Goal: Check status: Check status

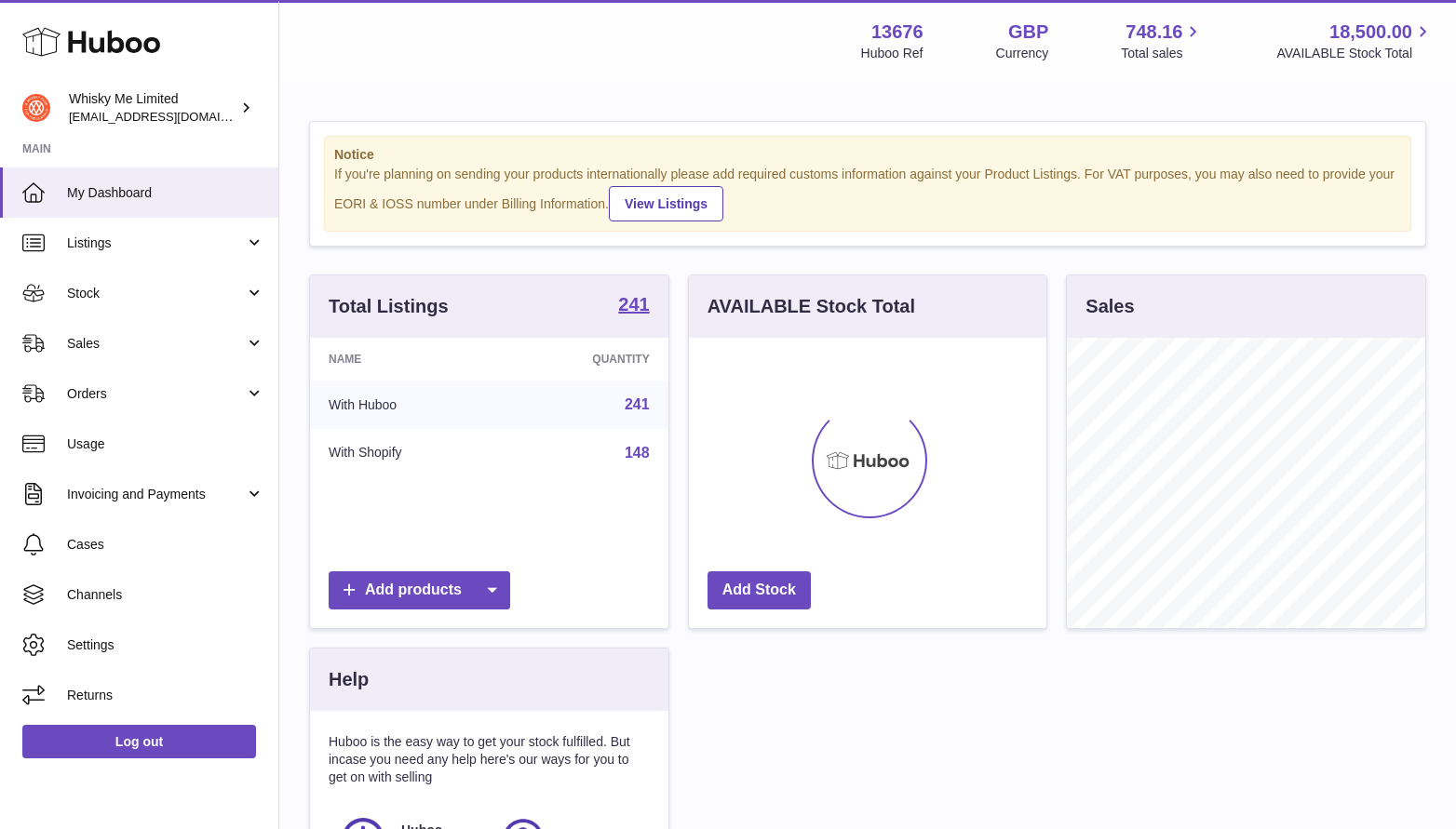
scroll to position [290, 359]
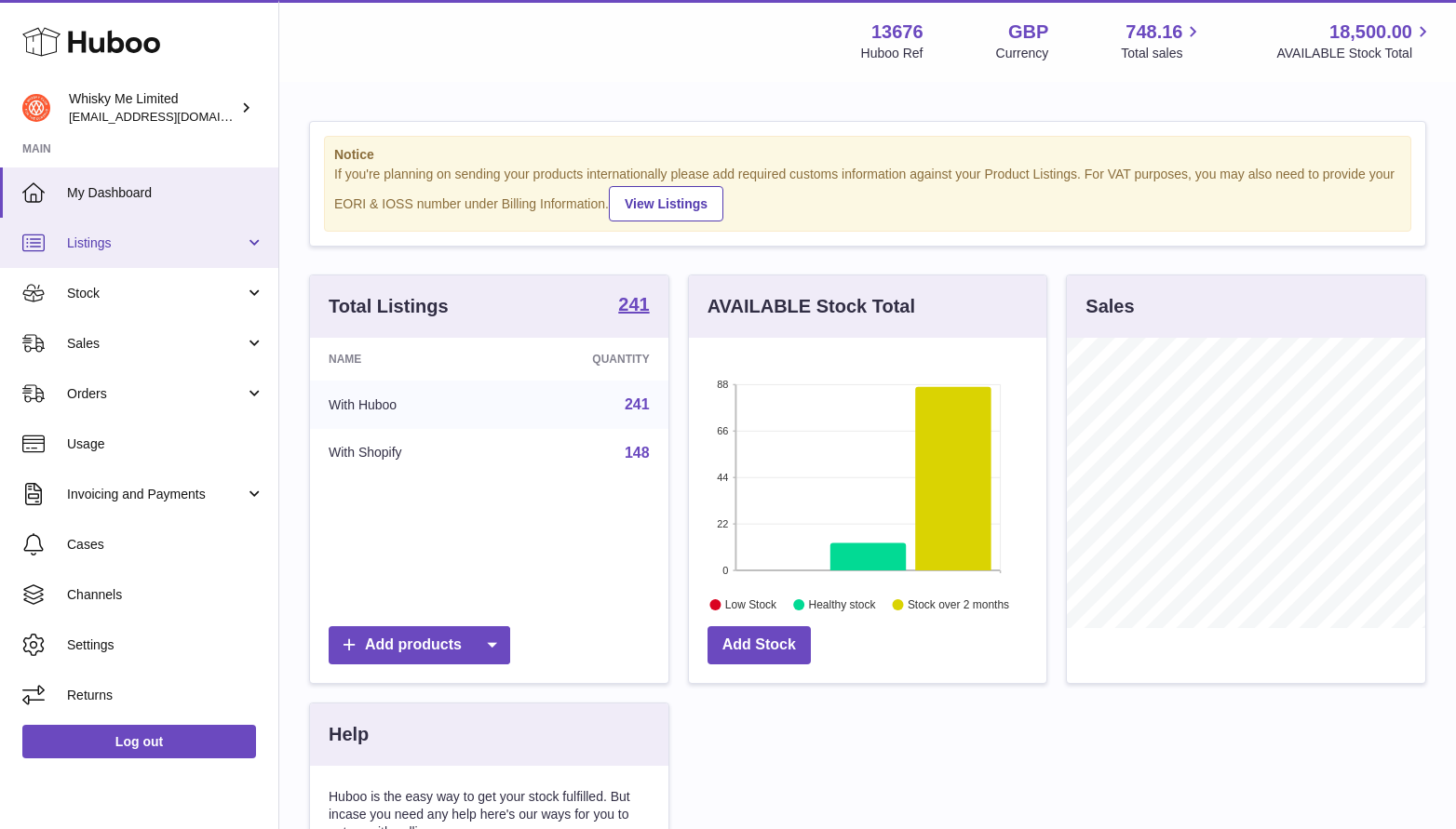
click at [157, 265] on link "Listings" at bounding box center [139, 242] width 279 height 50
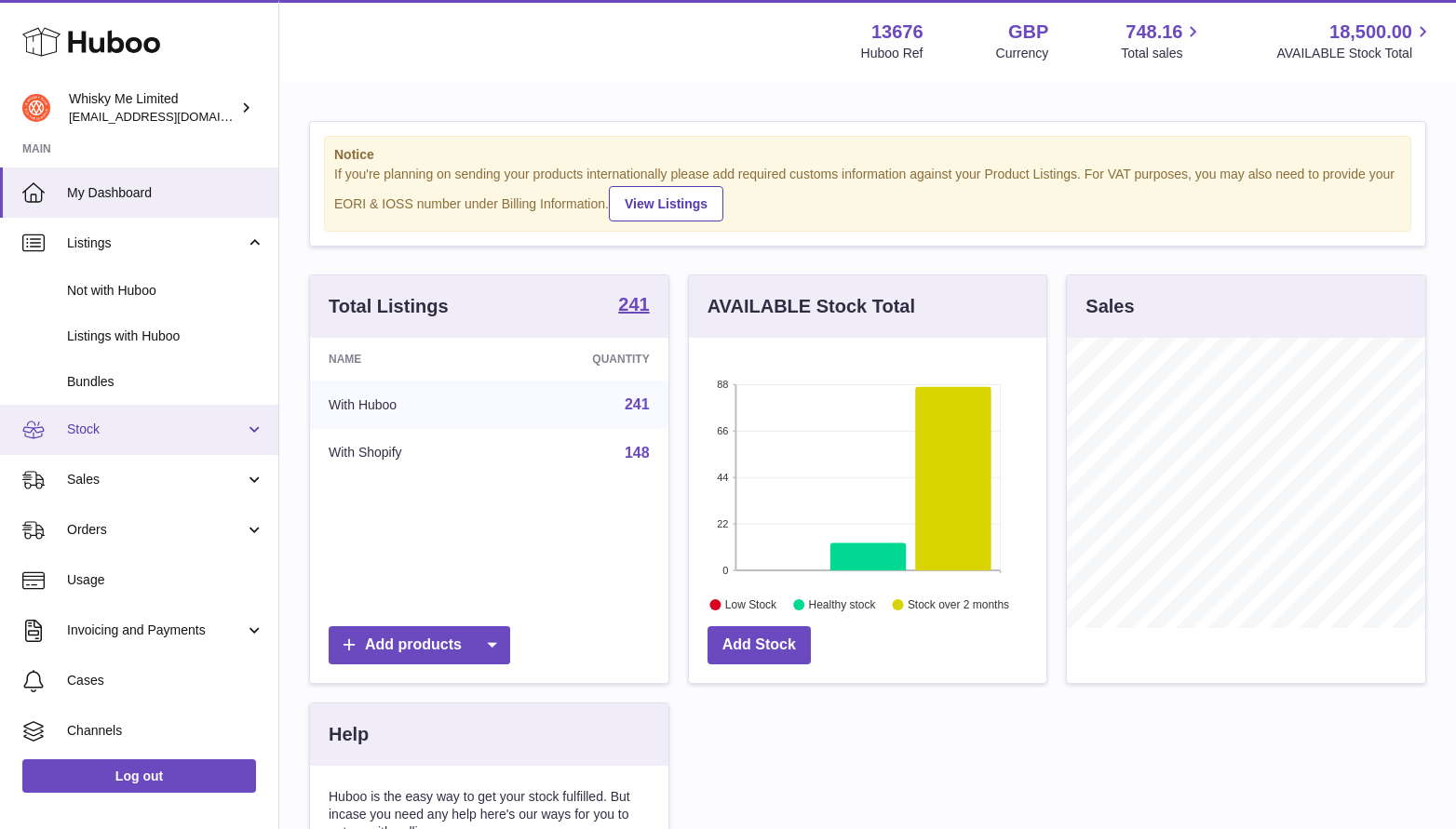
click at [132, 425] on span "Stock" at bounding box center [156, 430] width 178 height 18
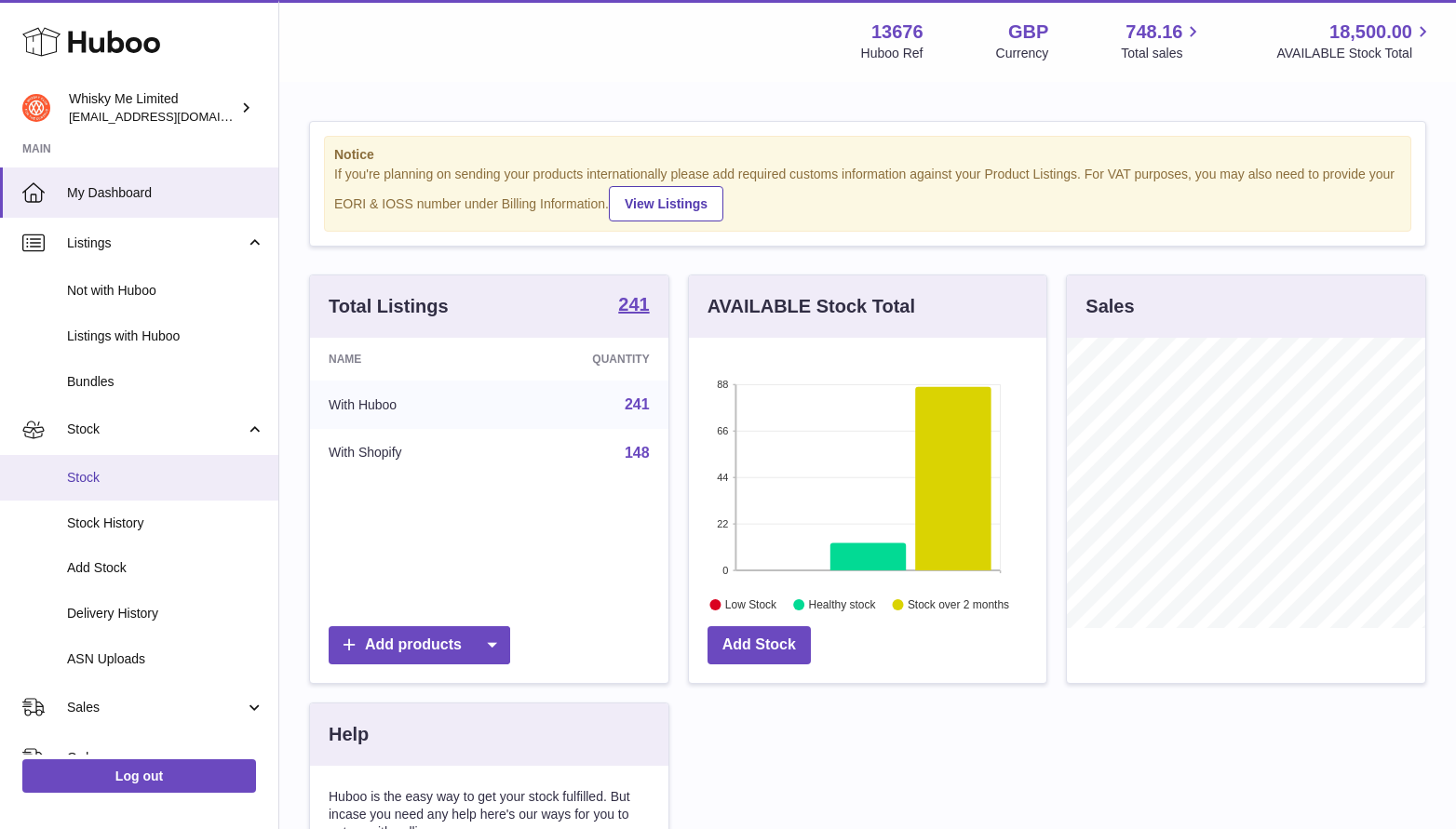
click at [153, 475] on span "Stock" at bounding box center [166, 478] width 198 height 18
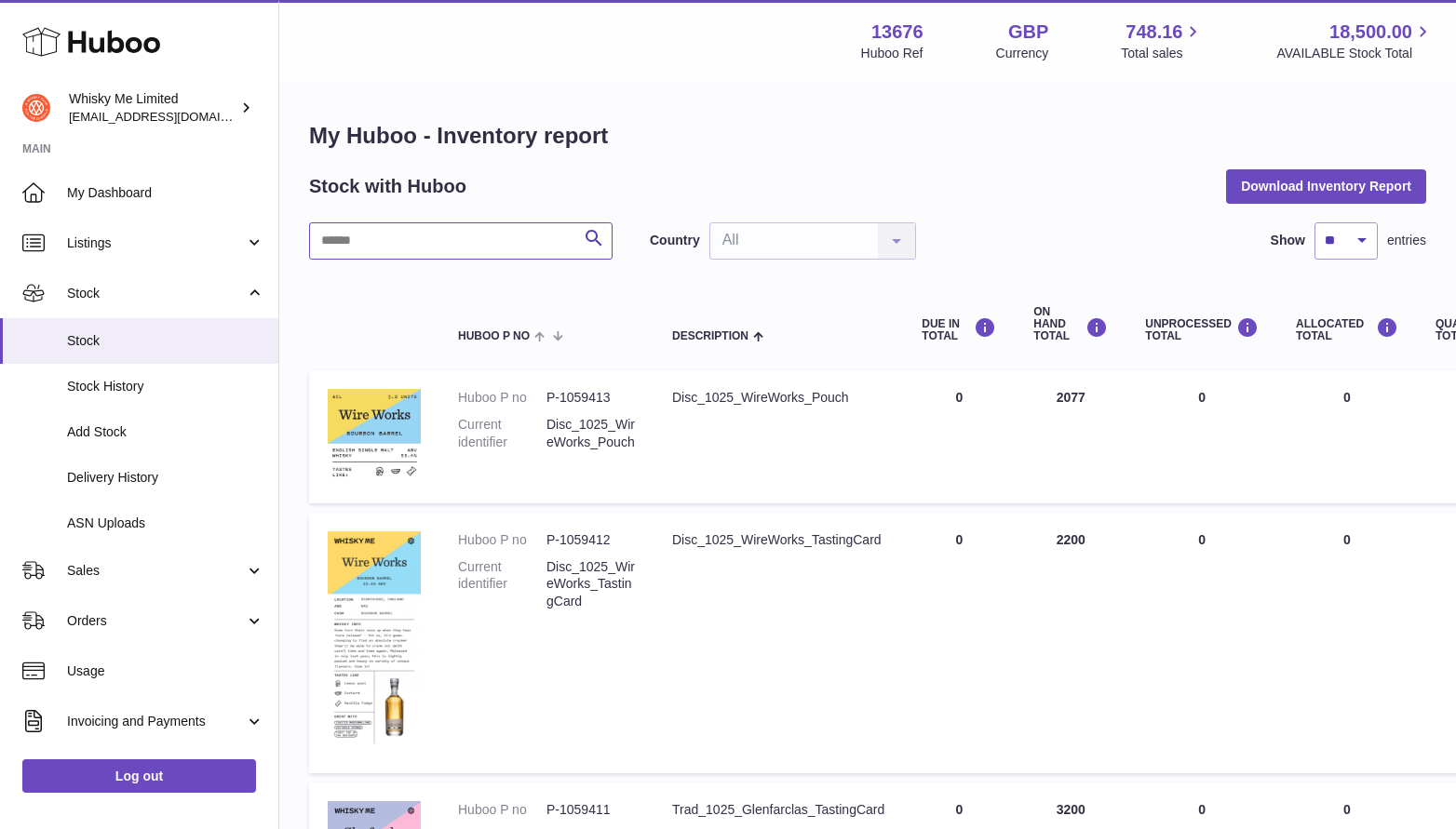
click at [440, 235] on input "text" at bounding box center [461, 241] width 303 height 38
type input "********"
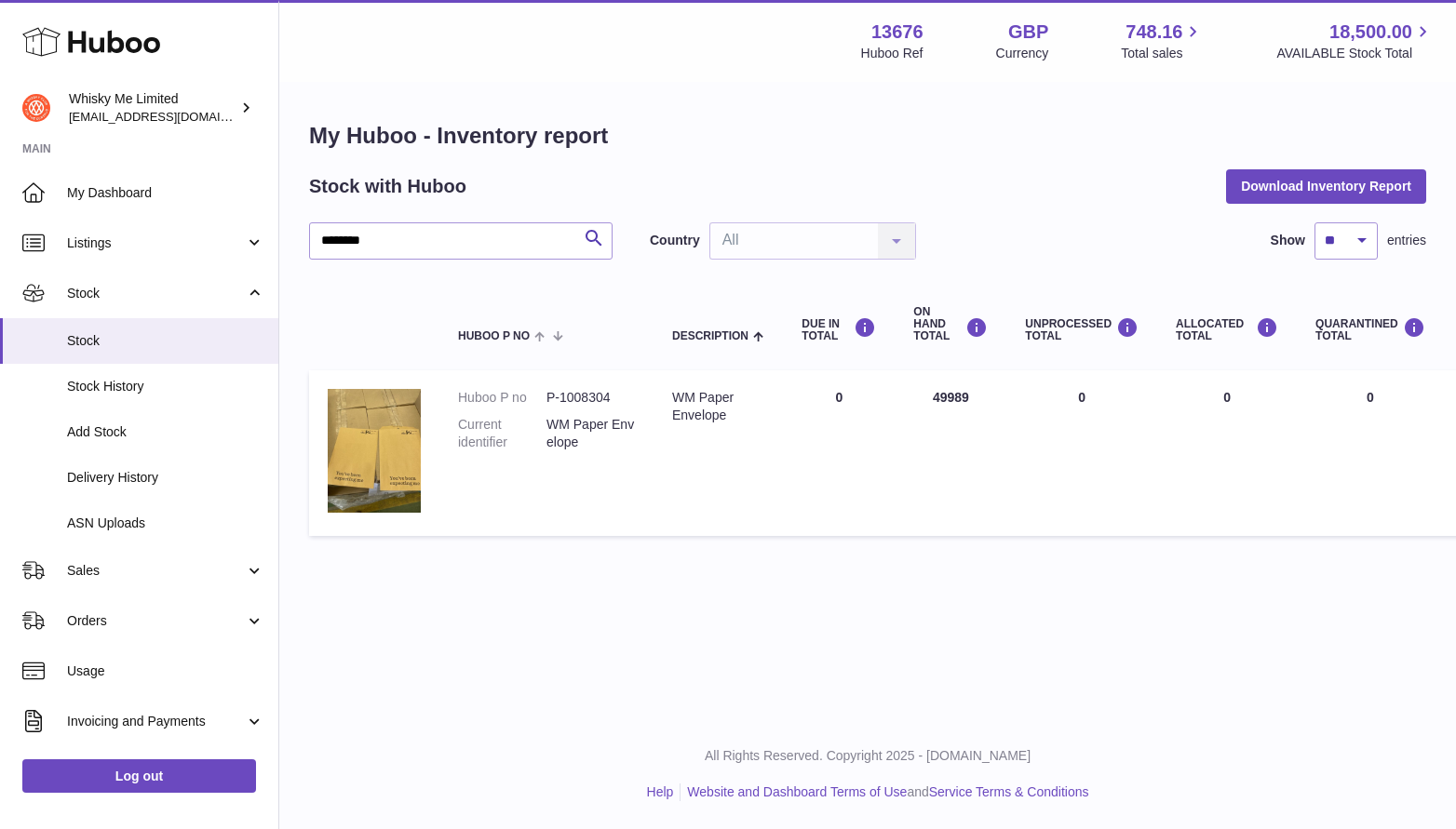
click at [951, 400] on td "ON HAND Total 49989" at bounding box center [950, 454] width 112 height 166
copy td "49989"
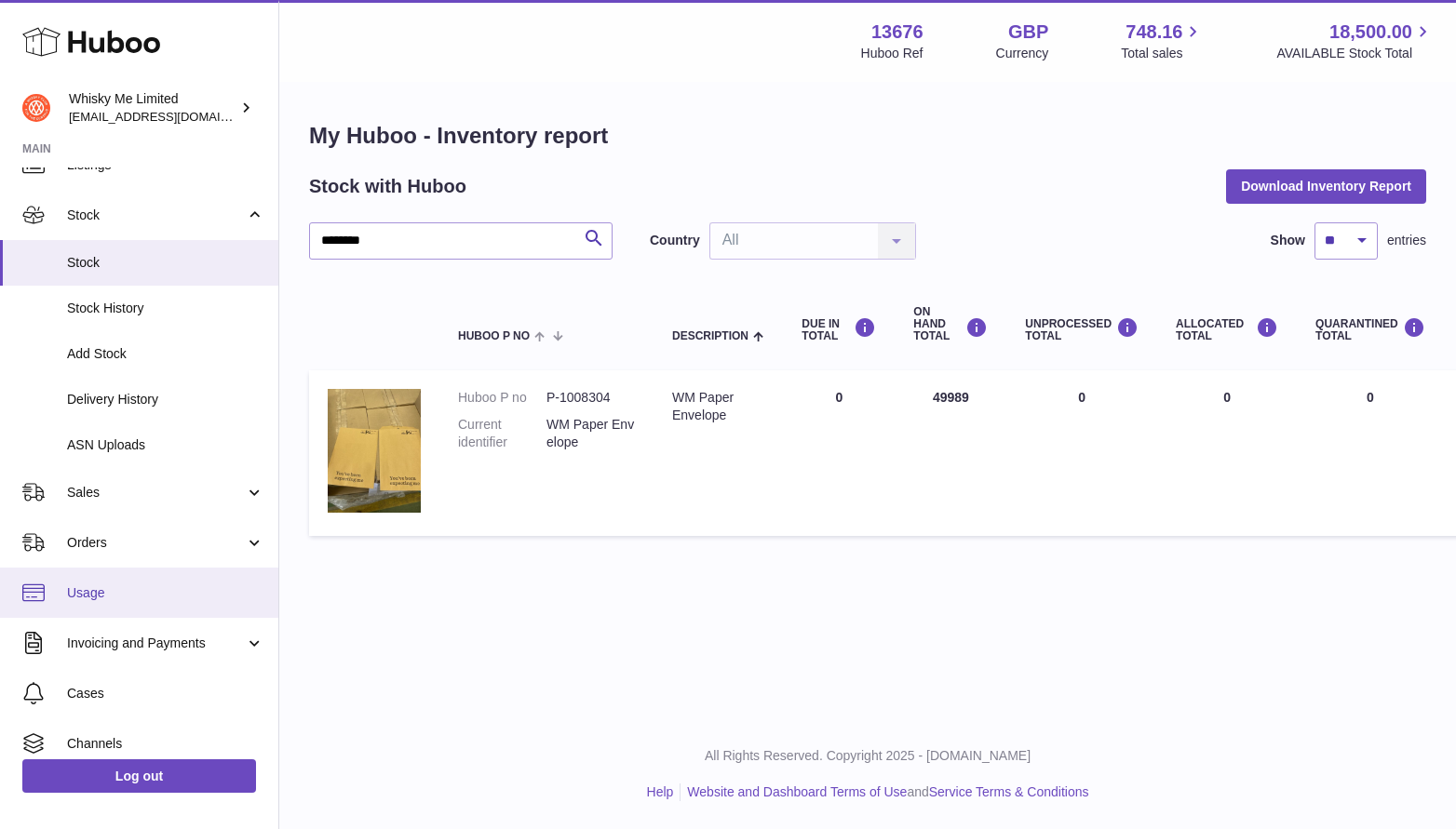
click at [134, 591] on span "Usage" at bounding box center [166, 593] width 198 height 18
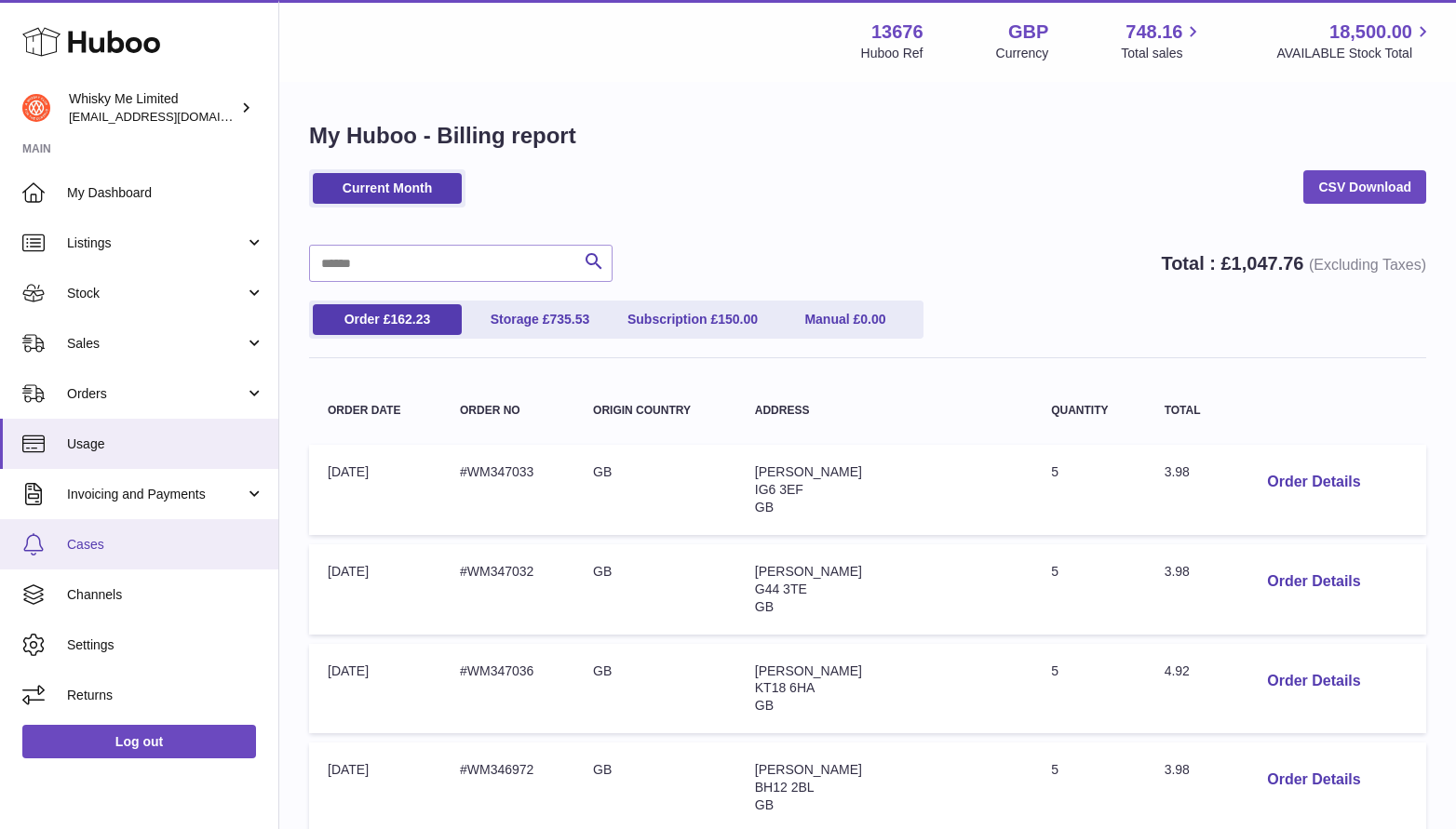
click at [197, 533] on link "Cases" at bounding box center [139, 544] width 279 height 50
